Goal: Task Accomplishment & Management: Complete application form

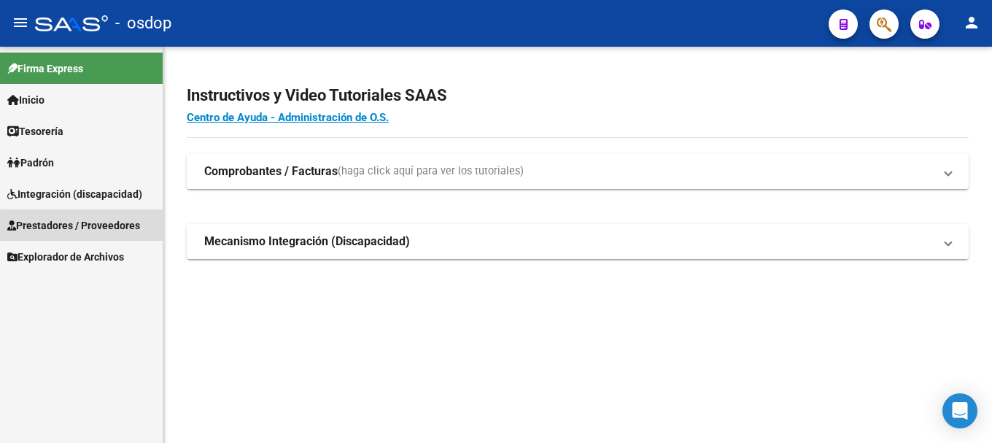
click at [83, 227] on span "Prestadores / Proveedores" at bounding box center [73, 225] width 133 height 16
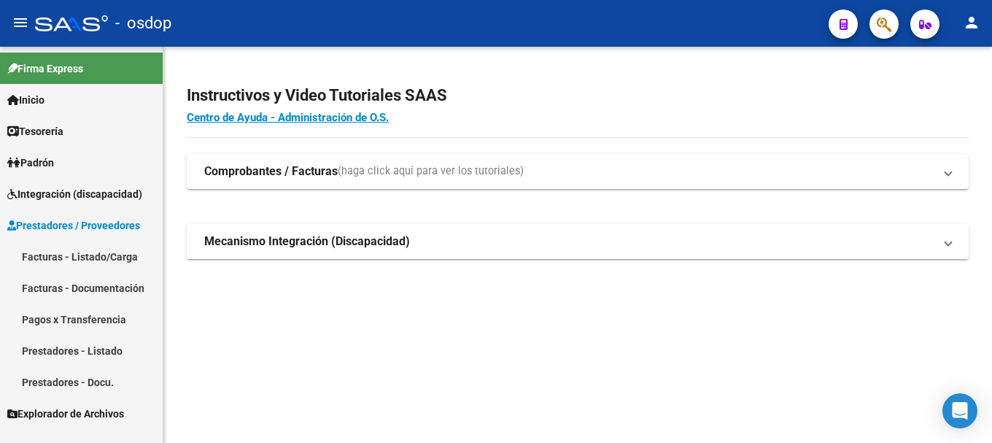
click at [89, 257] on link "Facturas - Listado/Carga" at bounding box center [81, 256] width 163 height 31
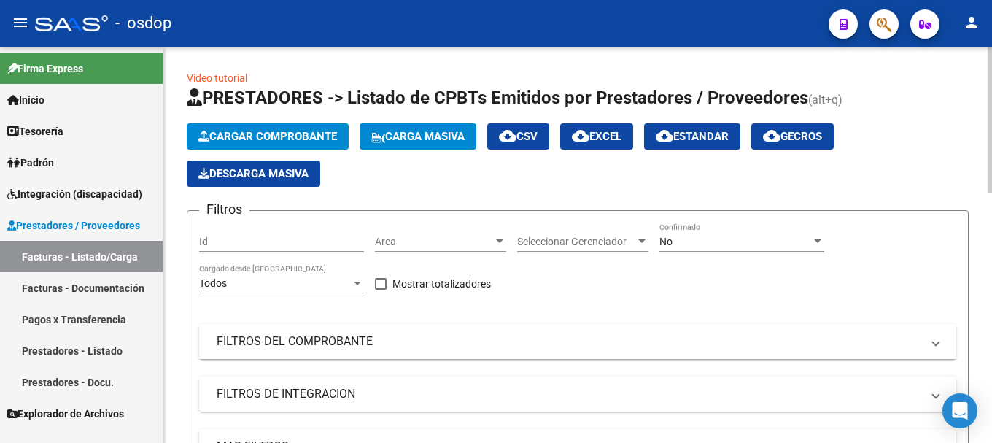
click at [265, 132] on span "Cargar Comprobante" at bounding box center [267, 136] width 139 height 13
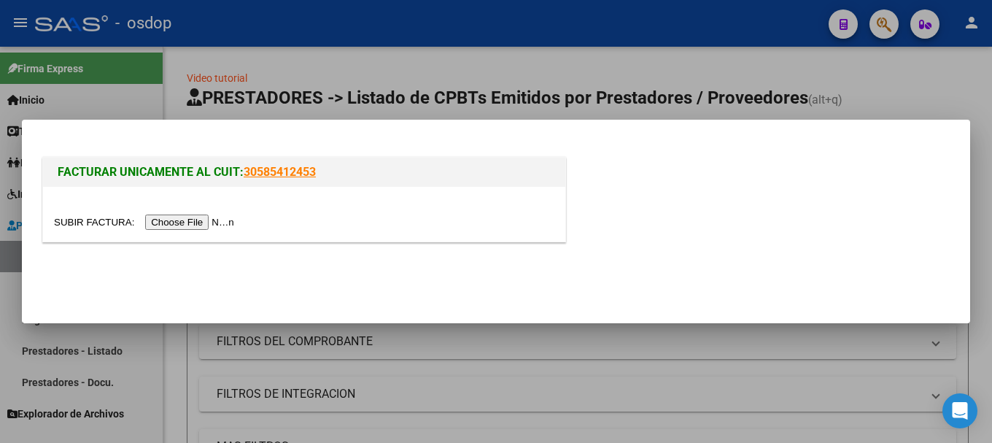
click at [191, 225] on input "file" at bounding box center [146, 222] width 185 height 15
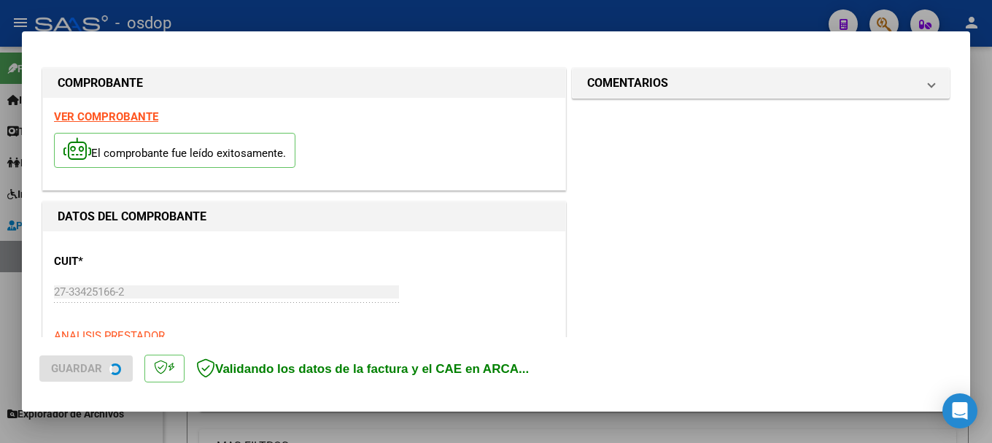
scroll to position [364, 0]
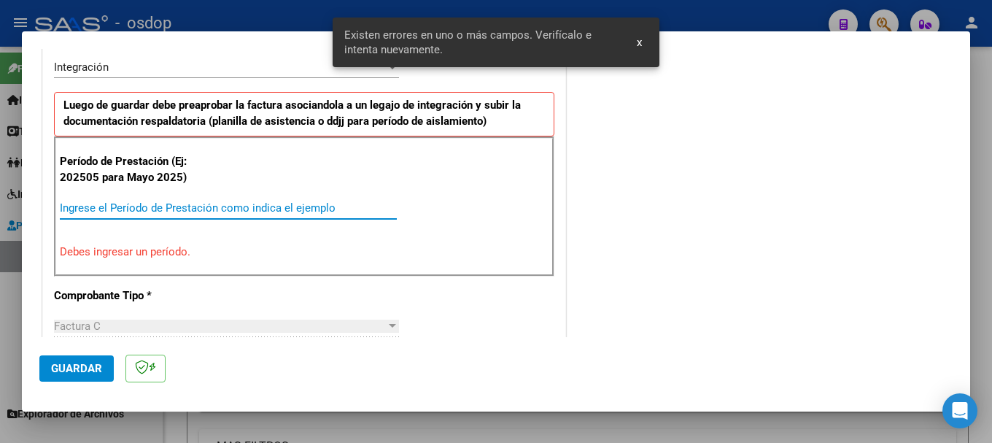
click at [170, 211] on input "Ingrese el Período de Prestación como indica el ejemplo" at bounding box center [228, 207] width 337 height 13
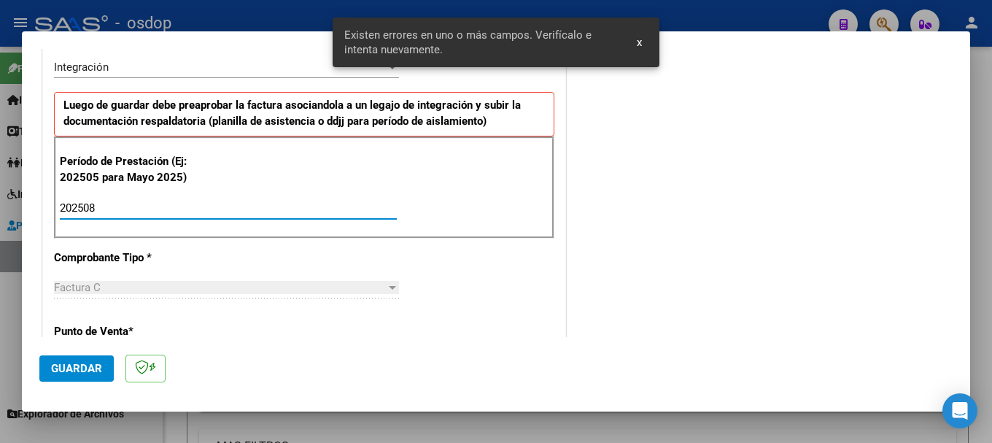
type input "202508"
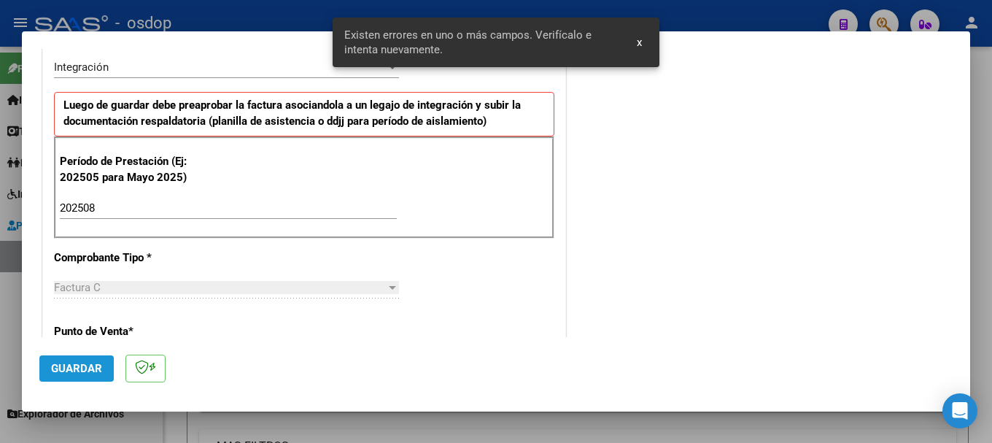
click at [80, 375] on button "Guardar" at bounding box center [76, 368] width 74 height 26
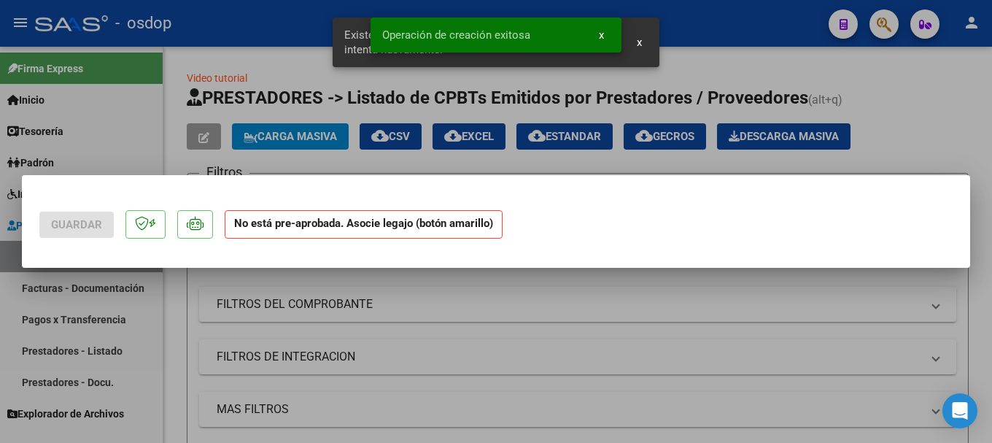
scroll to position [0, 0]
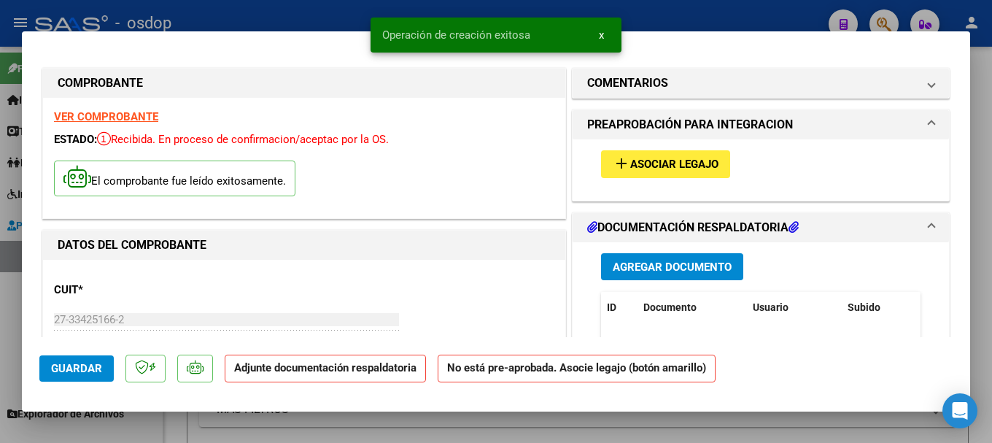
click at [624, 265] on span "Agregar Documento" at bounding box center [672, 266] width 119 height 13
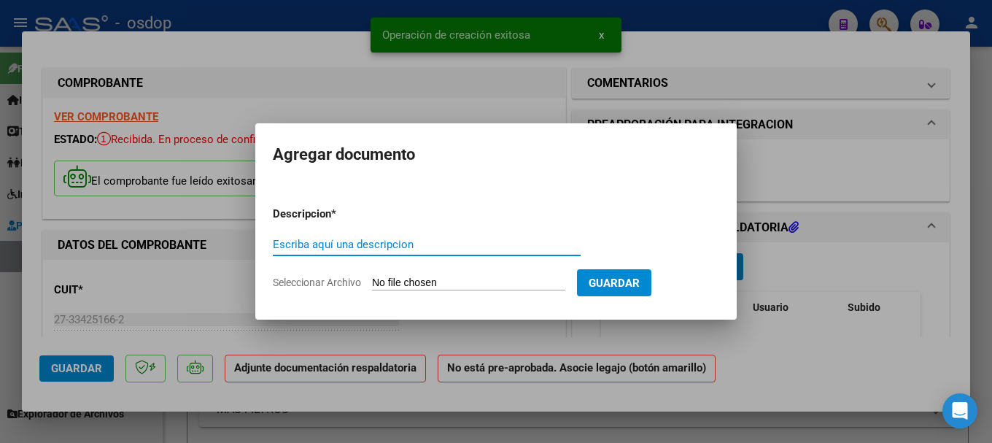
click at [350, 242] on input "Escriba aquí una descripcion" at bounding box center [427, 244] width 308 height 13
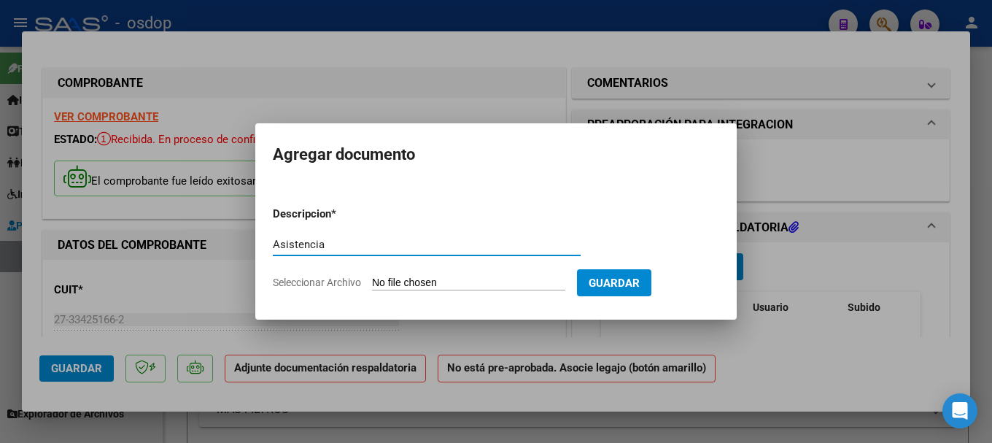
type input "Asistencia"
click at [417, 279] on input "Seleccionar Archivo" at bounding box center [468, 284] width 193 height 14
type input "C:\fakepath\[PERSON_NAME][DATE].pdf"
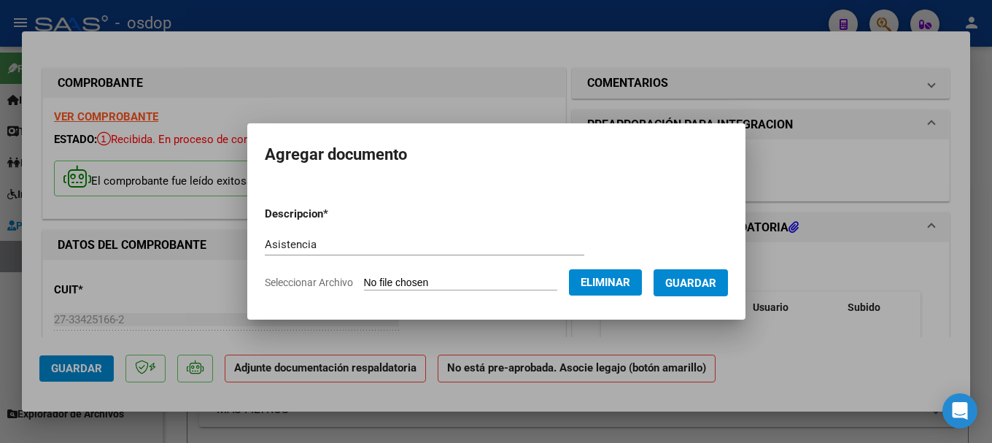
click at [697, 282] on span "Guardar" at bounding box center [690, 283] width 51 height 13
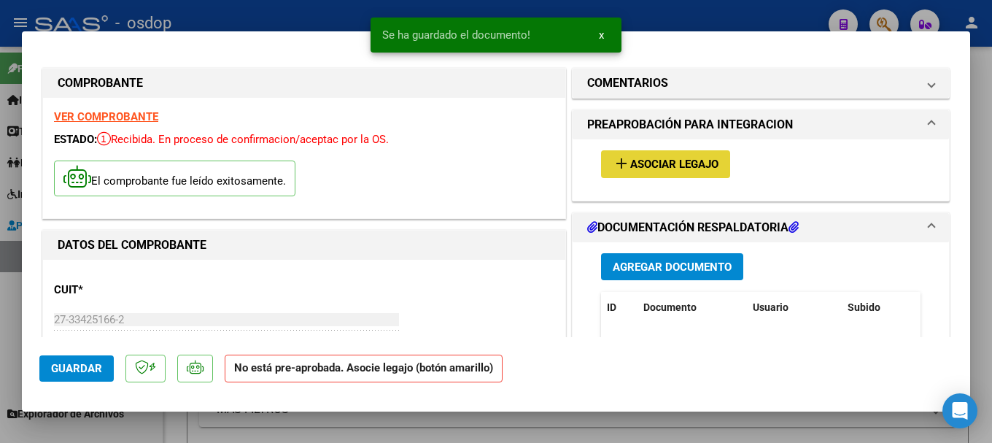
click at [655, 169] on span "Asociar Legajo" at bounding box center [674, 164] width 88 height 13
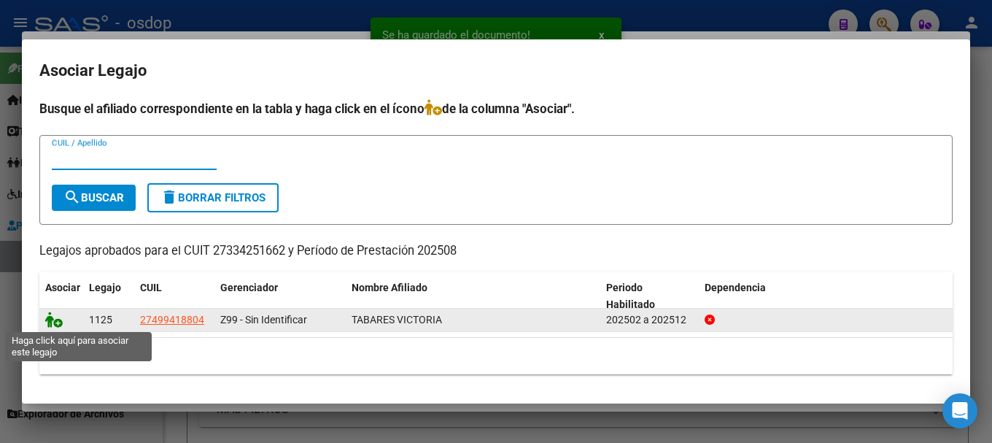
click at [52, 323] on icon at bounding box center [54, 320] width 18 height 16
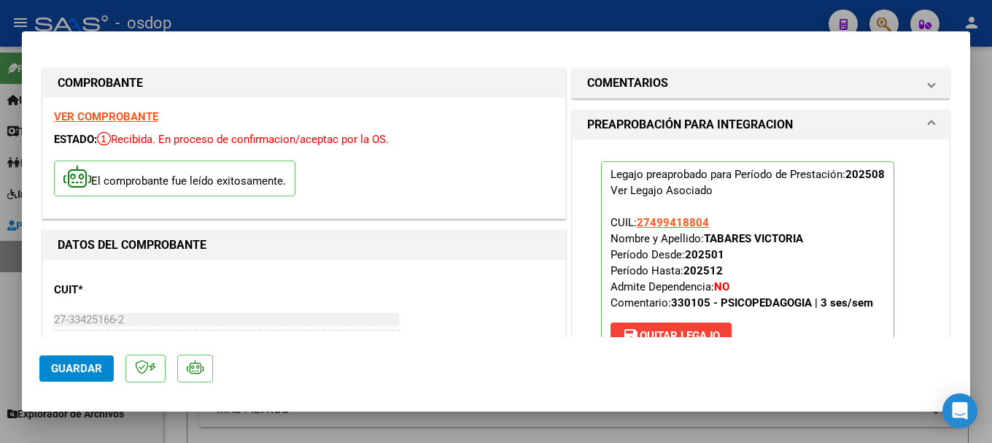
scroll to position [146, 0]
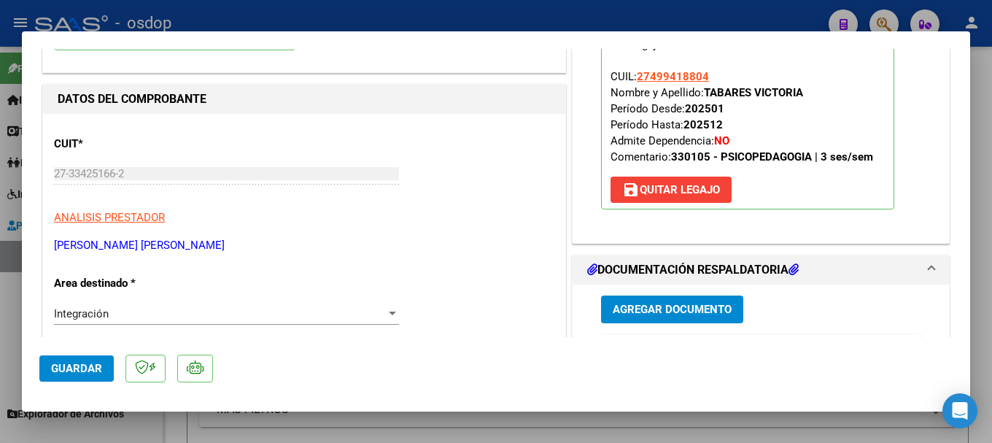
click at [72, 366] on span "Guardar" at bounding box center [76, 368] width 51 height 13
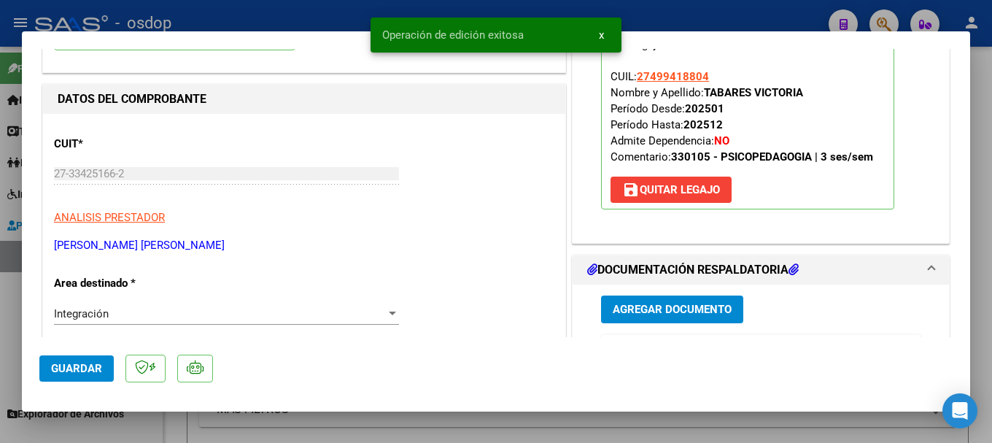
click at [203, 10] on div at bounding box center [496, 221] width 992 height 443
type input "$ 0,00"
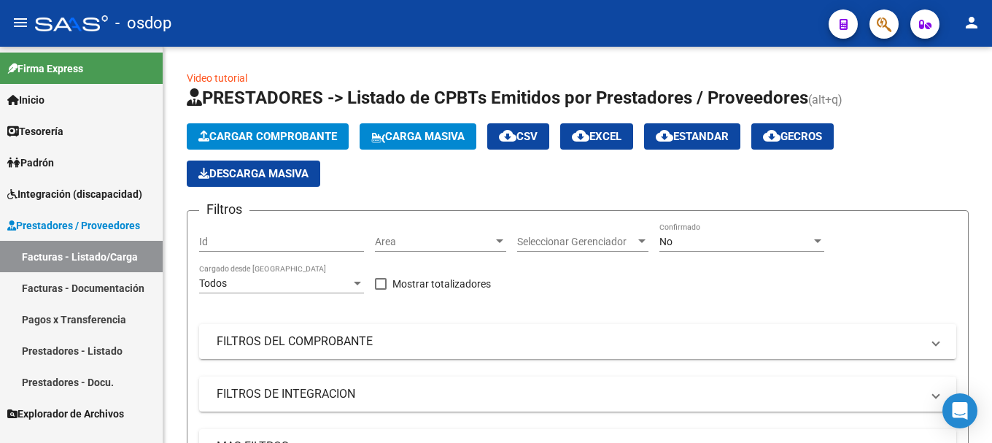
click at [90, 247] on link "Facturas - Listado/Carga" at bounding box center [81, 256] width 163 height 31
click at [90, 225] on span "Prestadores / Proveedores" at bounding box center [73, 225] width 133 height 16
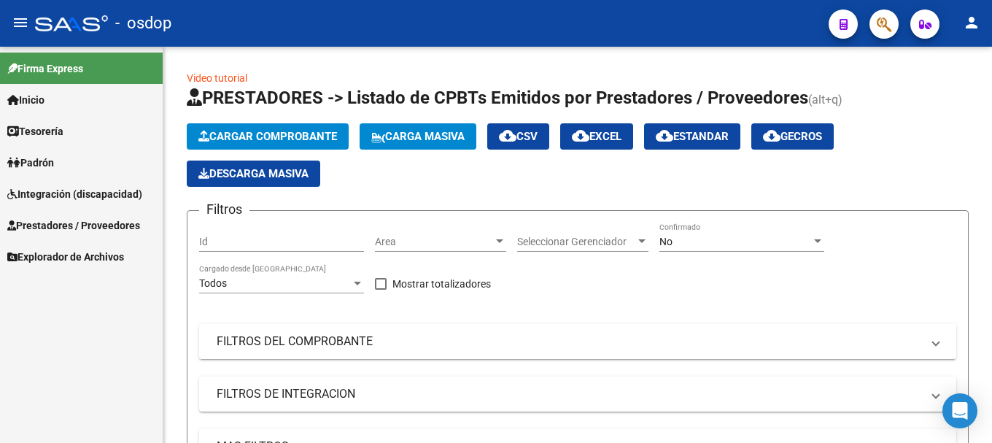
click at [106, 222] on span "Prestadores / Proveedores" at bounding box center [73, 225] width 133 height 16
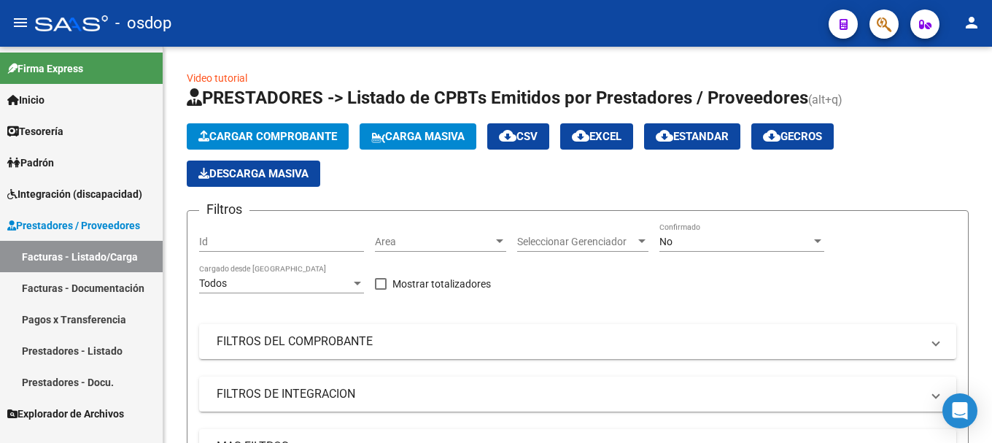
click at [90, 350] on link "Prestadores - Listado" at bounding box center [81, 350] width 163 height 31
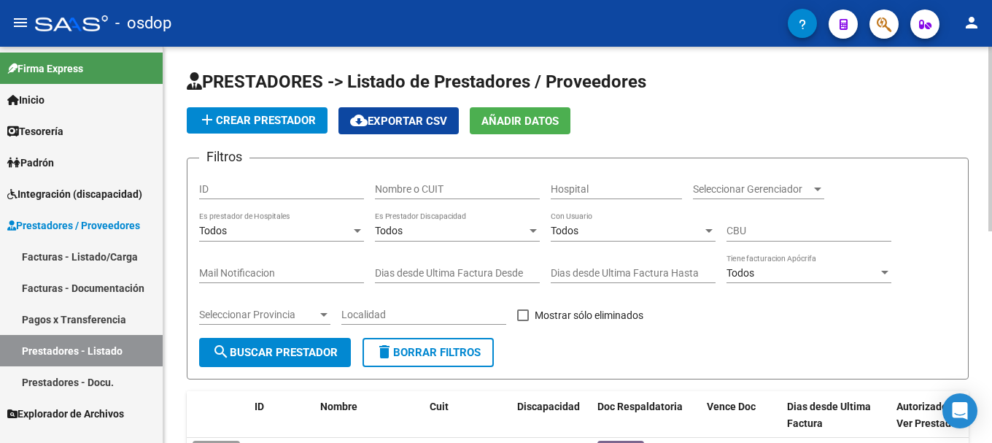
click at [422, 188] on input "Nombre o CUIT" at bounding box center [457, 189] width 165 height 12
type input "27334251662"
click at [297, 344] on button "search Buscar Prestador" at bounding box center [275, 352] width 152 height 29
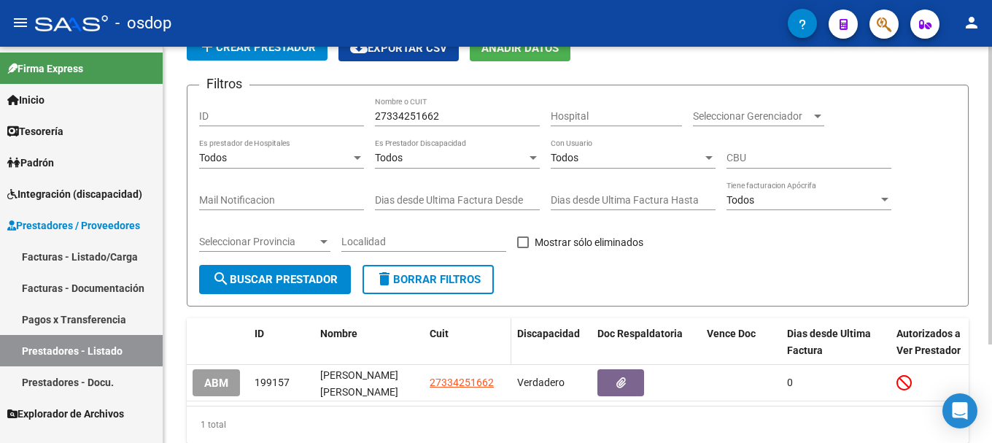
scroll to position [131, 0]
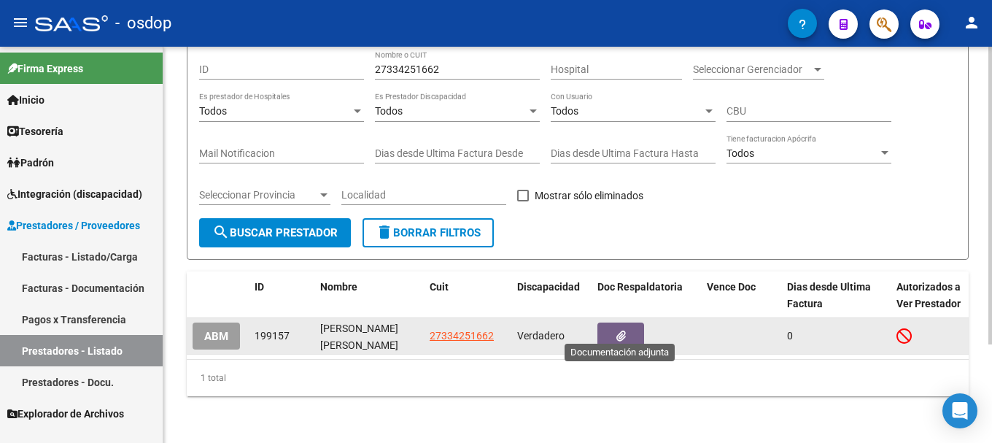
click at [617, 331] on icon "button" at bounding box center [621, 336] width 9 height 11
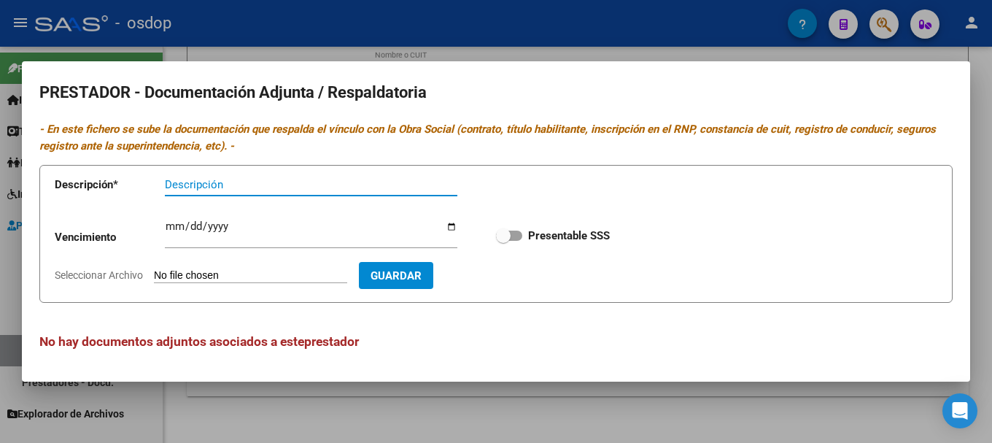
click at [518, 399] on div at bounding box center [496, 221] width 992 height 443
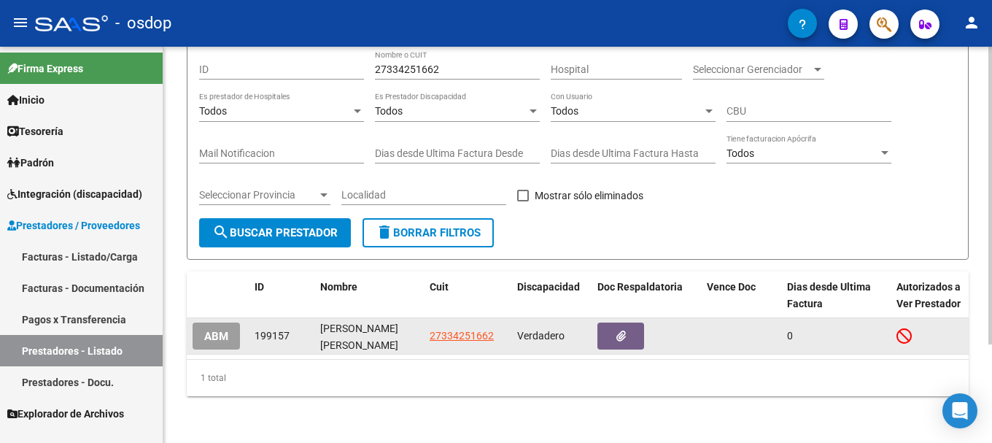
click at [212, 330] on span "ABM" at bounding box center [216, 336] width 24 height 13
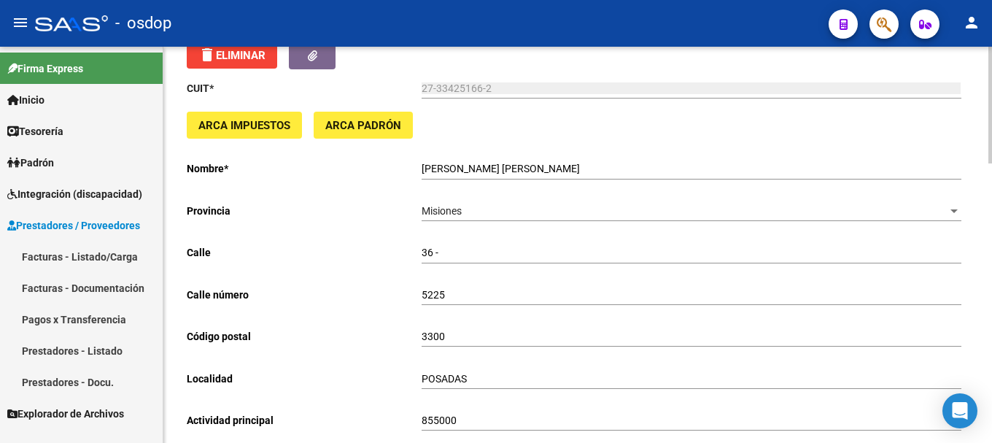
scroll to position [1, 0]
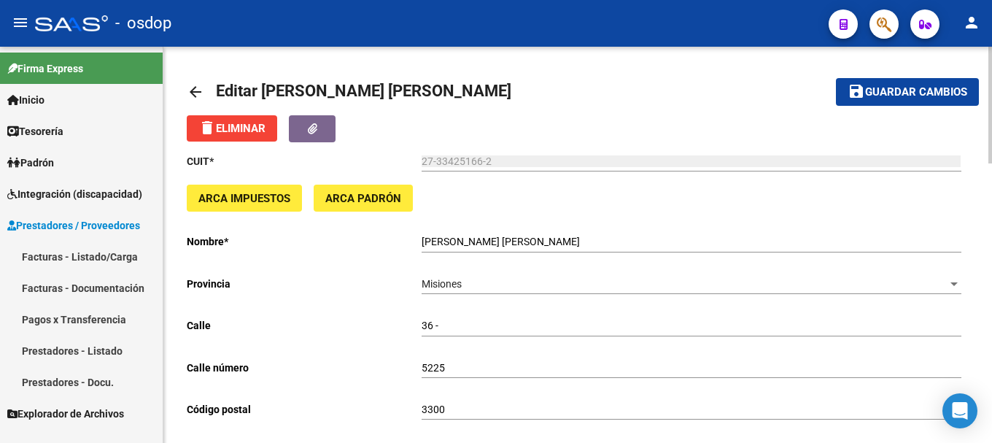
click at [198, 89] on mat-icon "arrow_back" at bounding box center [196, 92] width 18 height 18
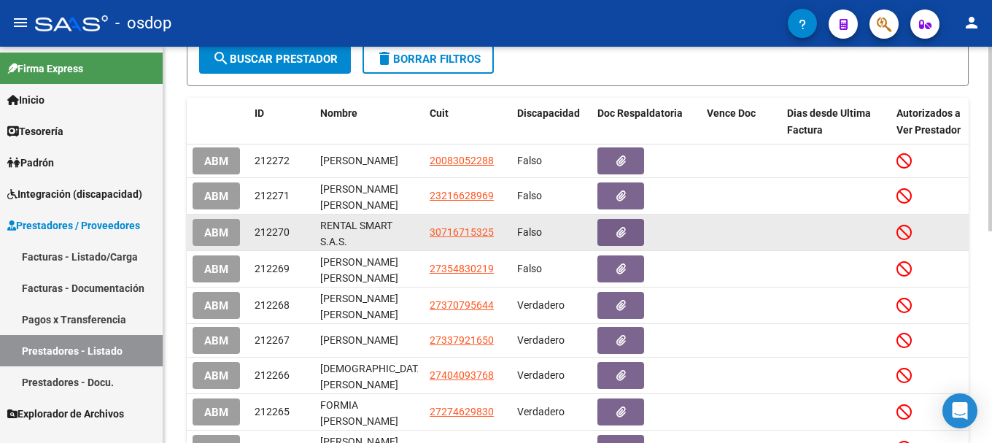
scroll to position [366, 0]
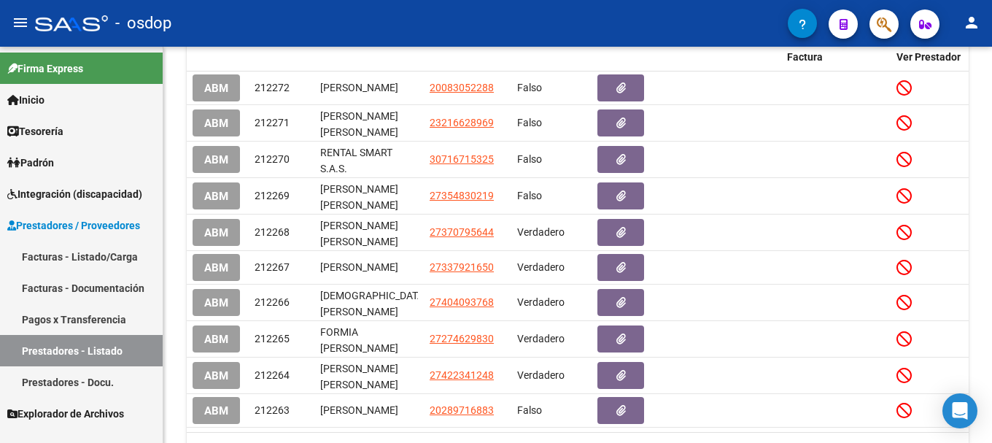
click at [90, 198] on span "Integración (discapacidad)" at bounding box center [74, 194] width 135 height 16
